Goal: Check status

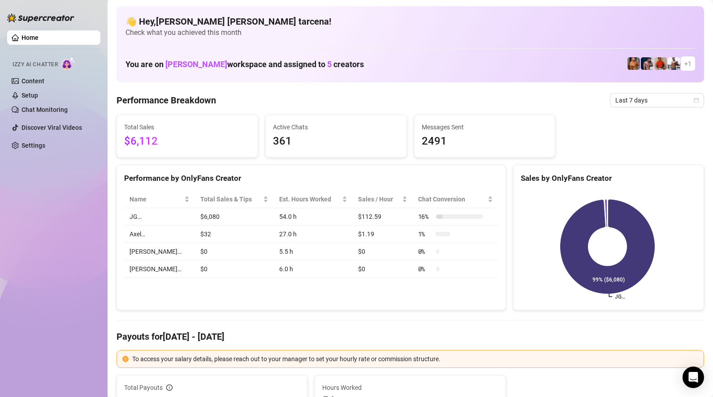
click at [623, 102] on span "Last 7 days" at bounding box center [656, 100] width 83 height 13
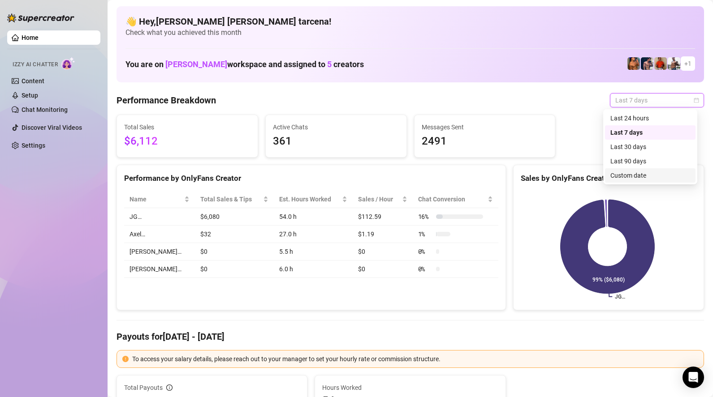
click at [645, 176] on div "Custom date" at bounding box center [650, 176] width 80 height 10
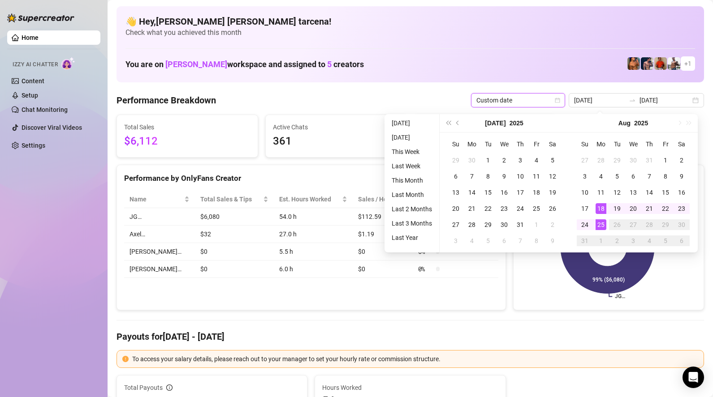
type input "[DATE]"
click at [602, 227] on div "25" at bounding box center [600, 225] width 11 height 11
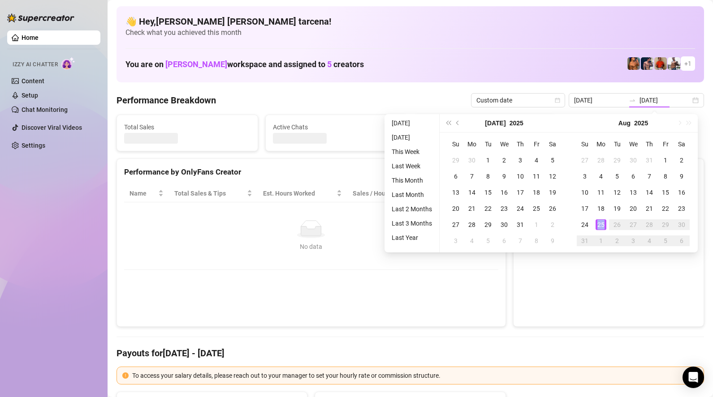
type input "[DATE]"
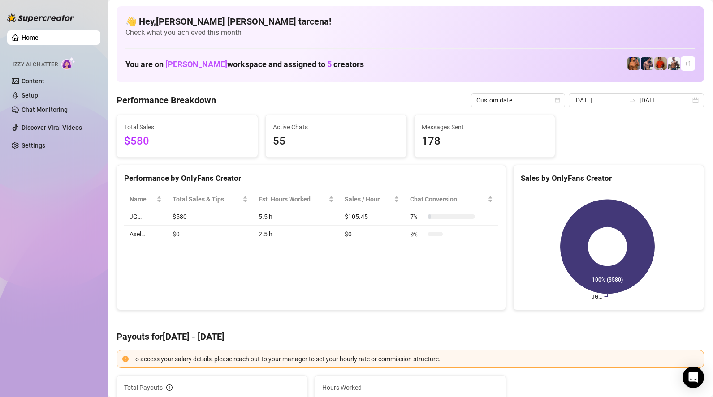
click at [43, 219] on div "Home Izzy AI Chatter Content Setup Chat Monitoring Discover Viral Videos Settin…" at bounding box center [53, 194] width 93 height 389
click at [642, 106] on div "2025-08-25 2025-08-25" at bounding box center [636, 100] width 135 height 14
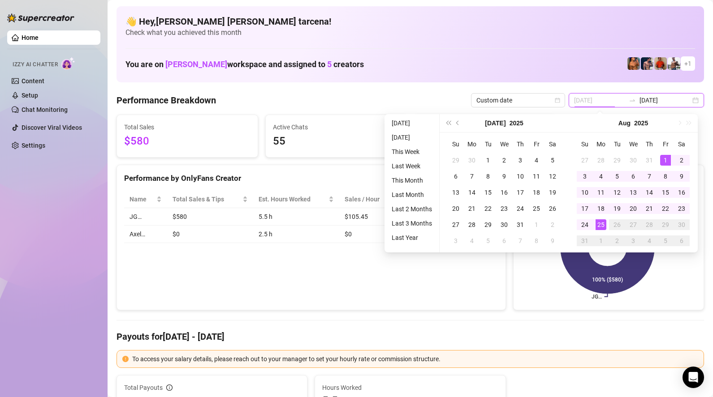
type input "2025-08-01"
click at [666, 154] on td "1" at bounding box center [665, 160] width 16 height 16
type input "[DATE]"
click at [603, 224] on div "25" at bounding box center [600, 225] width 11 height 11
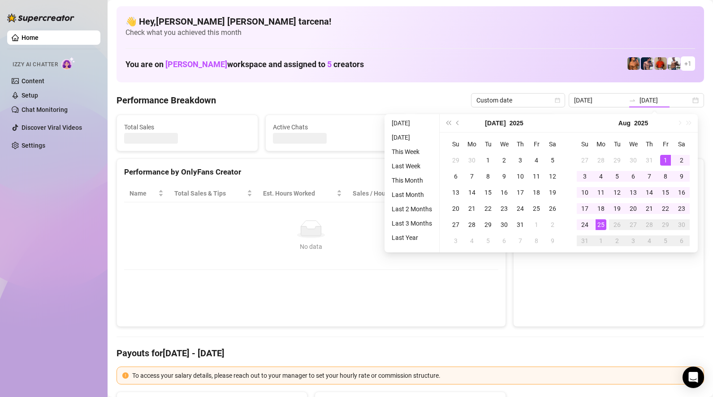
type input "2025-08-01"
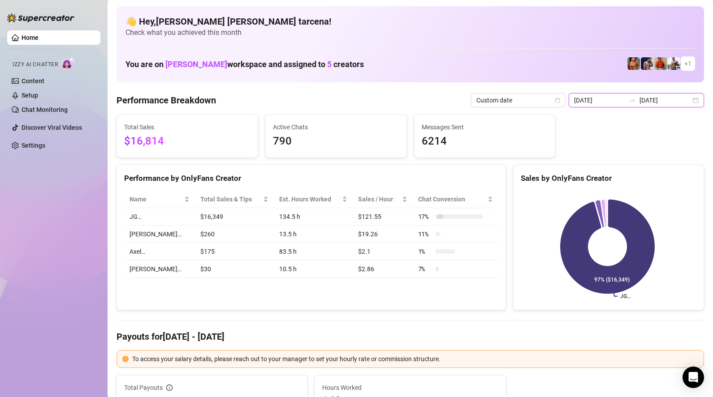
click at [624, 102] on input "2025-08-01" at bounding box center [599, 100] width 51 height 10
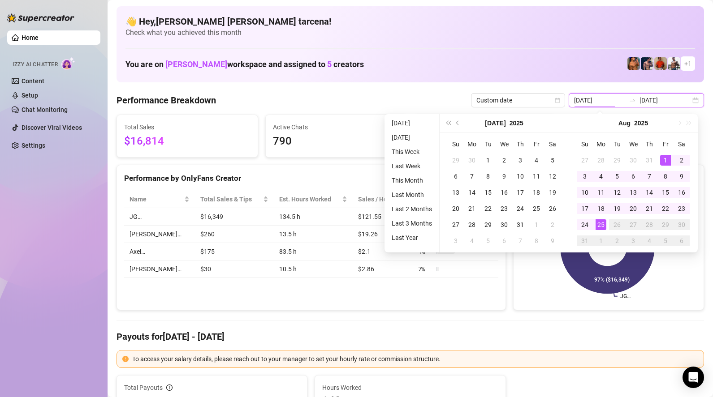
type input "[DATE]"
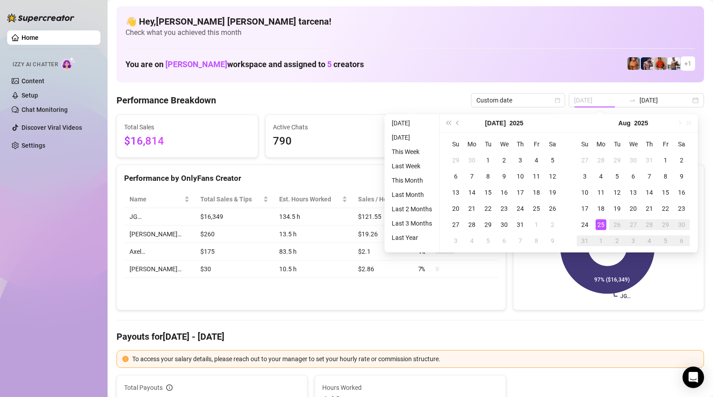
click at [603, 226] on div "25" at bounding box center [600, 225] width 11 height 11
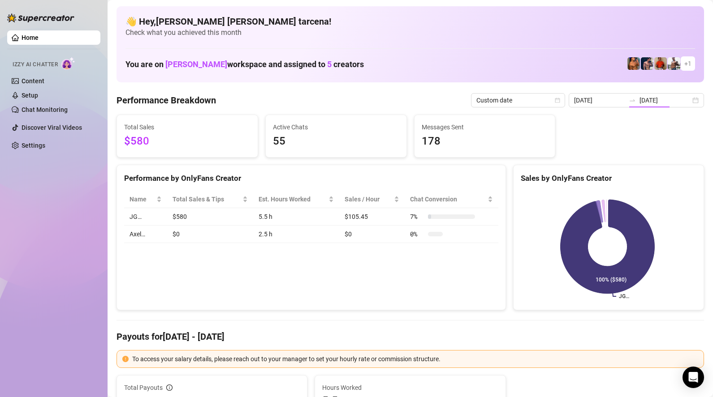
type input "[DATE]"
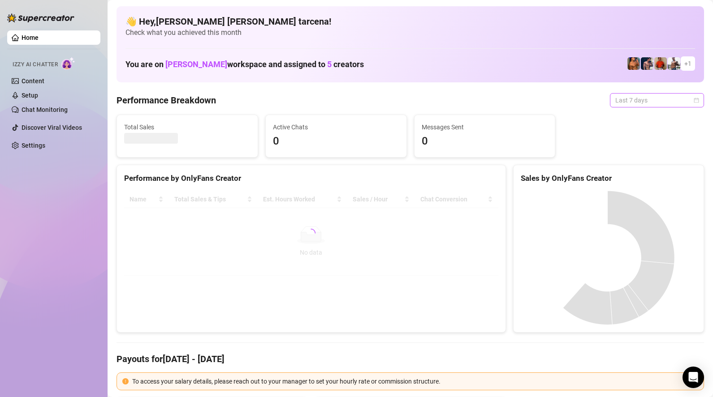
click at [623, 107] on span "Last 7 days" at bounding box center [656, 100] width 83 height 13
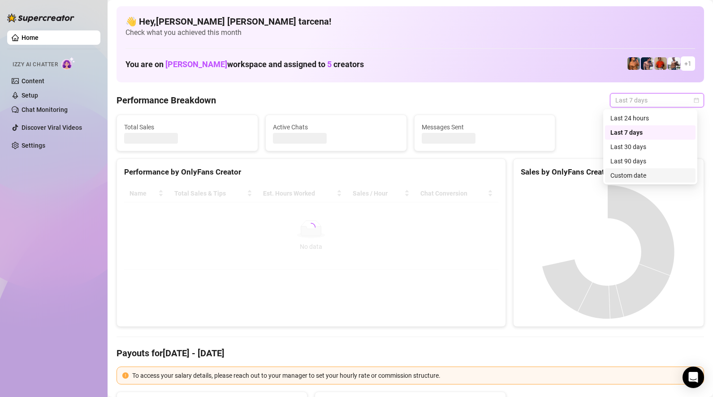
click at [632, 178] on div "Custom date" at bounding box center [650, 176] width 80 height 10
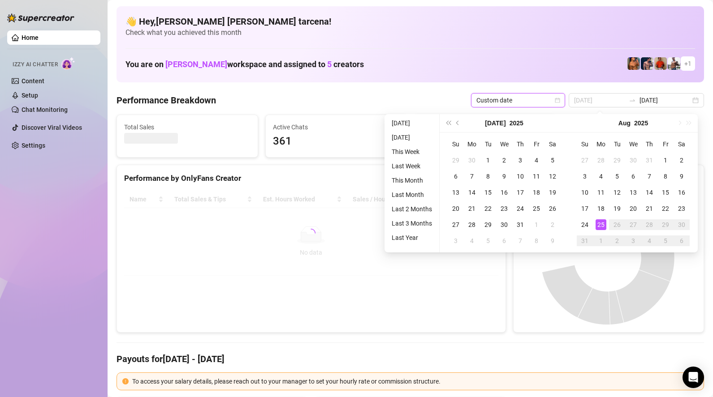
click at [603, 224] on div "25" at bounding box center [600, 225] width 11 height 11
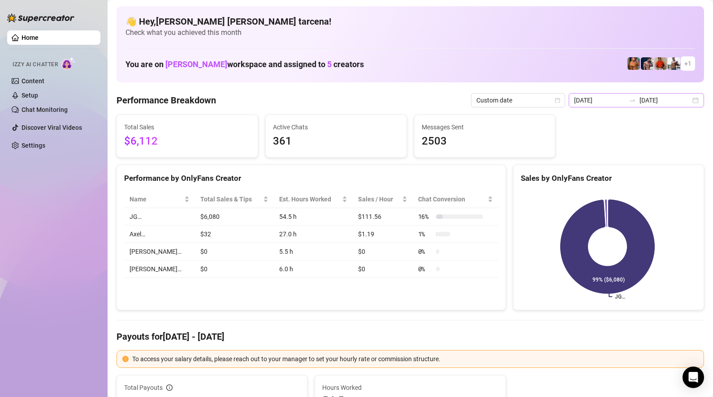
click at [634, 103] on icon "swap-right" at bounding box center [632, 100] width 7 height 7
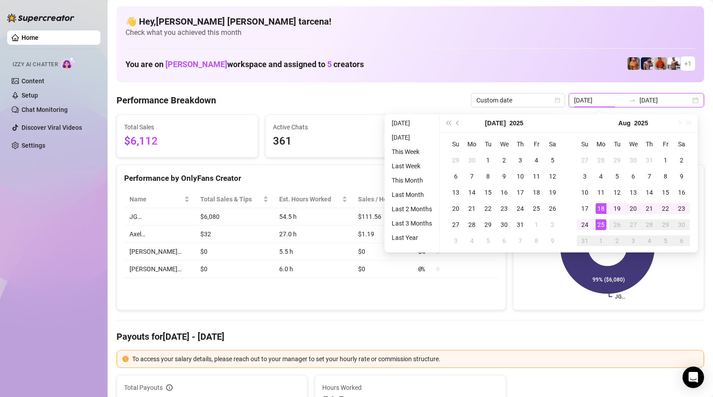
type input "[DATE]"
click at [601, 226] on div "25" at bounding box center [600, 225] width 11 height 11
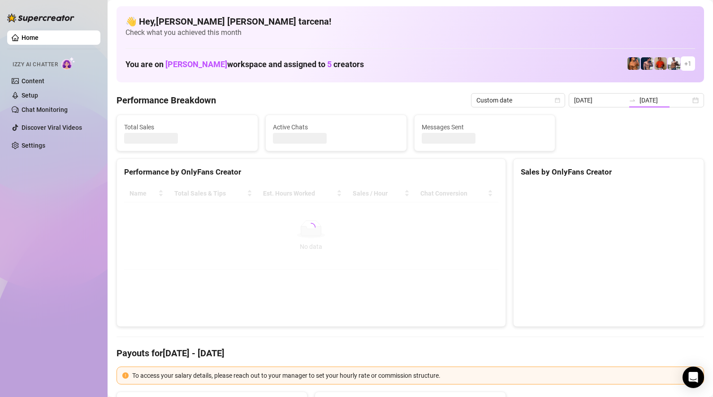
type input "[DATE]"
